Goal: Task Accomplishment & Management: Use online tool/utility

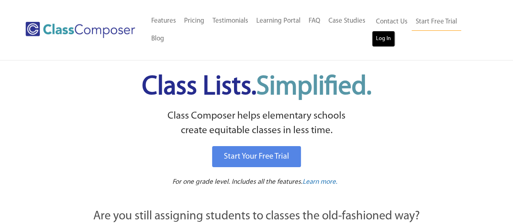
click at [384, 43] on link "Log In" at bounding box center [383, 39] width 23 height 16
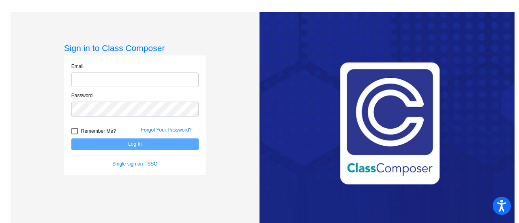
click at [95, 79] on input "email" at bounding box center [134, 80] width 127 height 15
type input "radhika.patel@monroe.k12.nj.us"
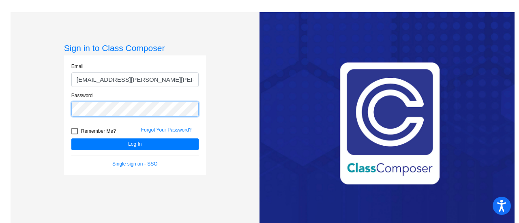
click at [71, 139] on button "Log In" at bounding box center [134, 145] width 127 height 12
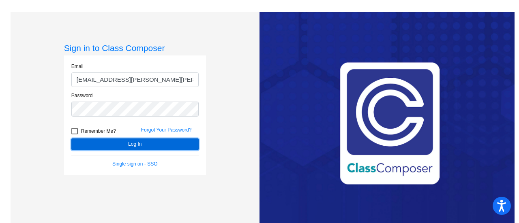
click at [119, 145] on button "Log In" at bounding box center [134, 145] width 127 height 12
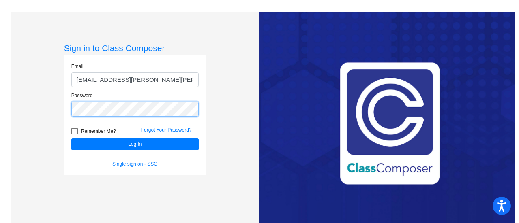
click at [71, 139] on button "Log In" at bounding box center [134, 145] width 127 height 12
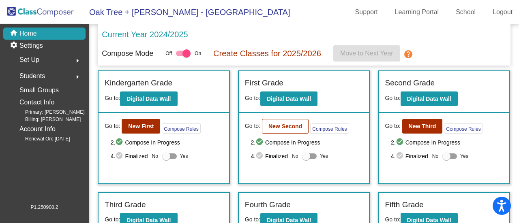
scroll to position [82, 0]
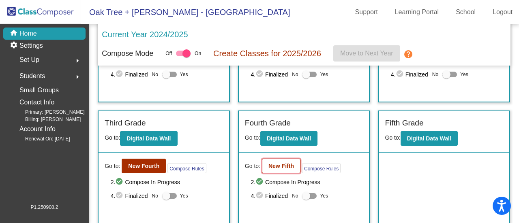
click at [283, 163] on b "New Fifth" at bounding box center [281, 166] width 26 height 6
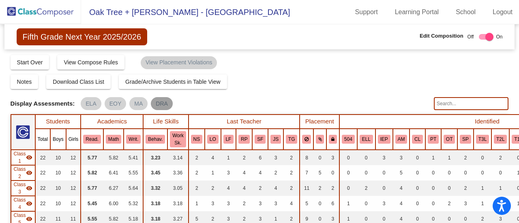
click at [162, 104] on mat-chip "DRA" at bounding box center [162, 103] width 22 height 13
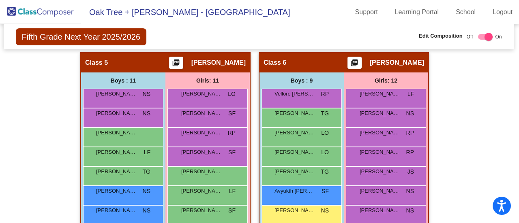
scroll to position [821, 1]
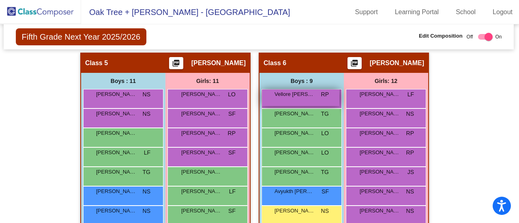
click at [284, 98] on div "8 Vellore Ryan AM CL RP lock do_not_disturb_alt 4" at bounding box center [300, 98] width 77 height 17
